Goal: Transaction & Acquisition: Book appointment/travel/reservation

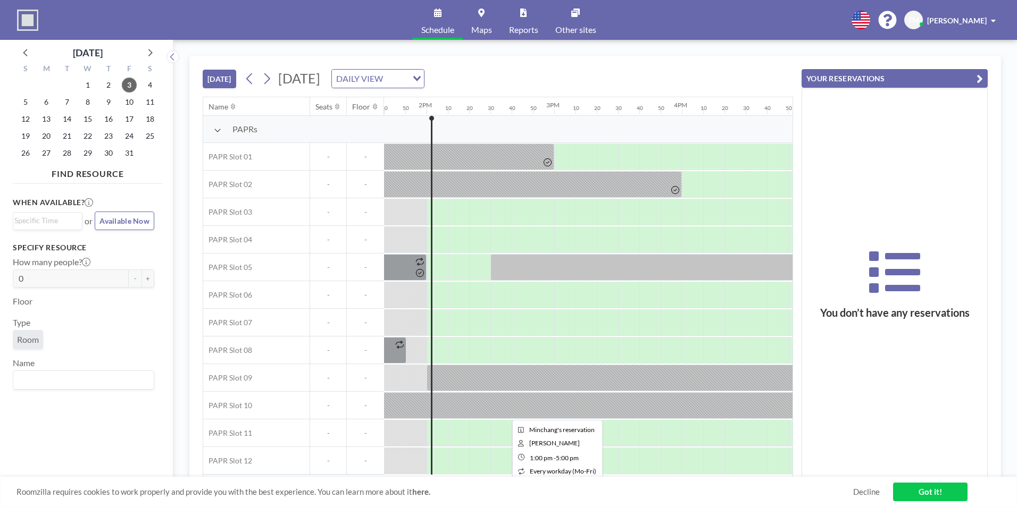
scroll to position [3, 1744]
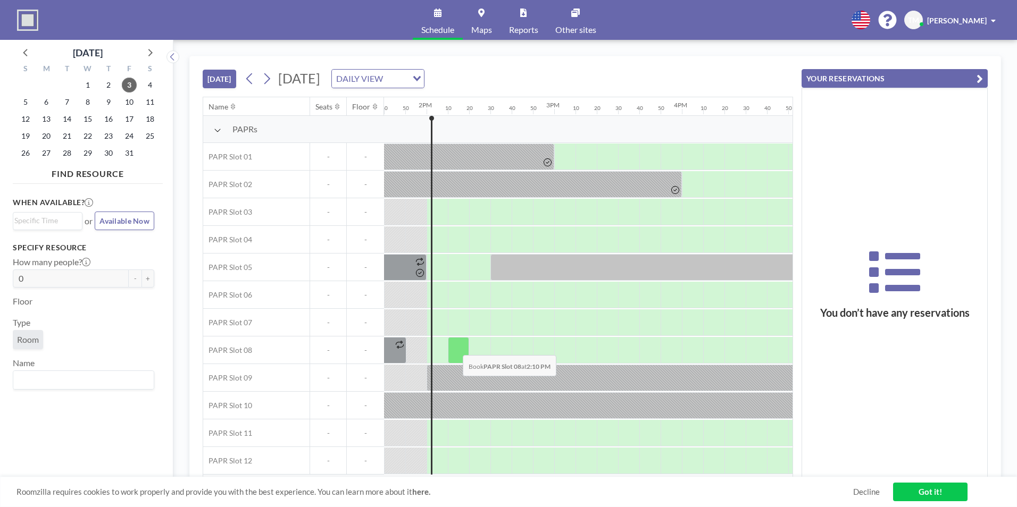
click at [454, 347] on div at bounding box center [458, 350] width 21 height 27
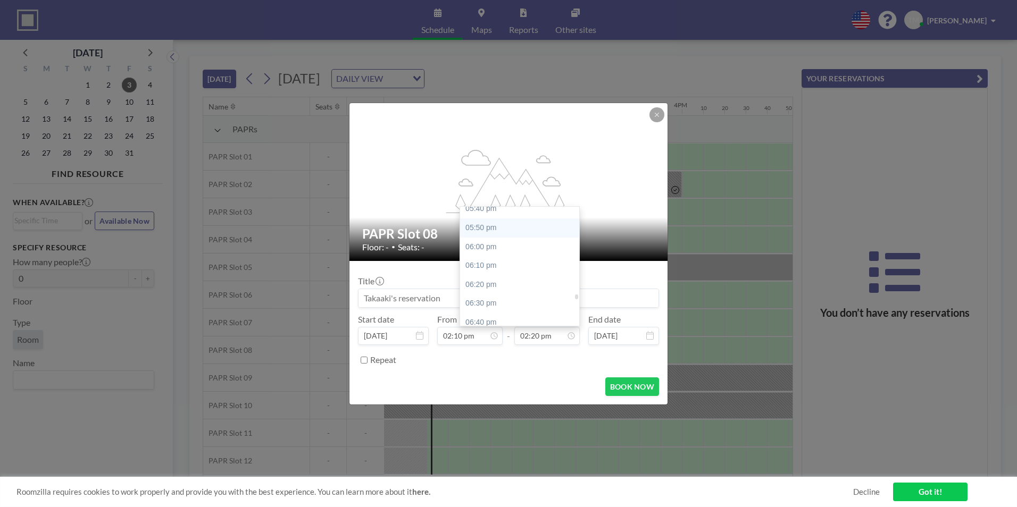
scroll to position [1947, 0]
click at [488, 259] on div "05:30 pm" at bounding box center [522, 256] width 124 height 19
click at [557, 336] on input "05:30 pm" at bounding box center [546, 336] width 65 height 18
click at [496, 278] on div "06:00 pm" at bounding box center [522, 273] width 124 height 19
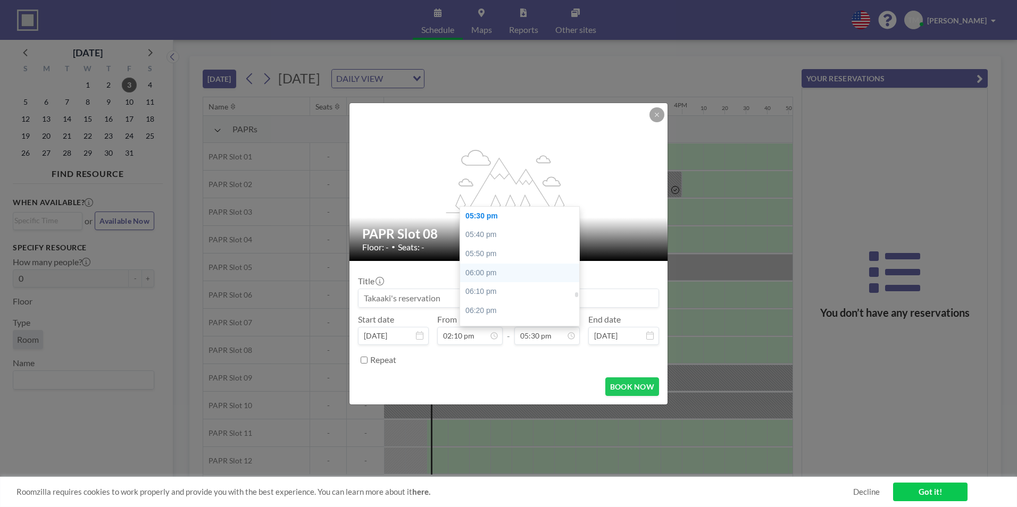
type input "06:00 pm"
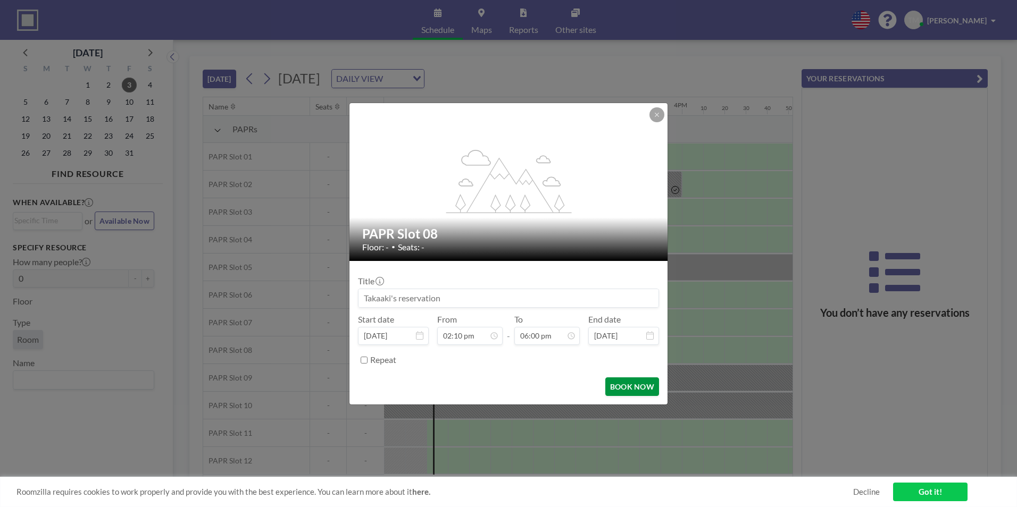
click at [627, 388] on button "BOOK NOW" at bounding box center [632, 387] width 54 height 19
